Goal: Find specific page/section: Find specific page/section

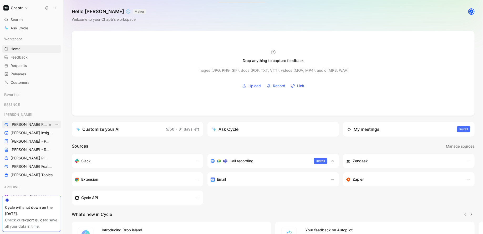
click at [18, 126] on span "[PERSON_NAME] Roadmap - open items" at bounding box center [29, 124] width 37 height 5
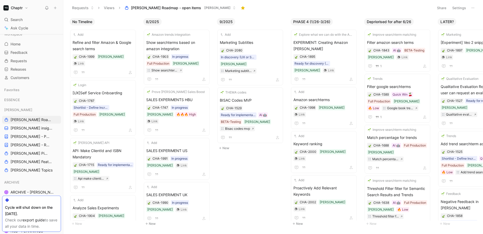
scroll to position [2, 0]
